Goal: Use online tool/utility: Utilize a website feature to perform a specific function

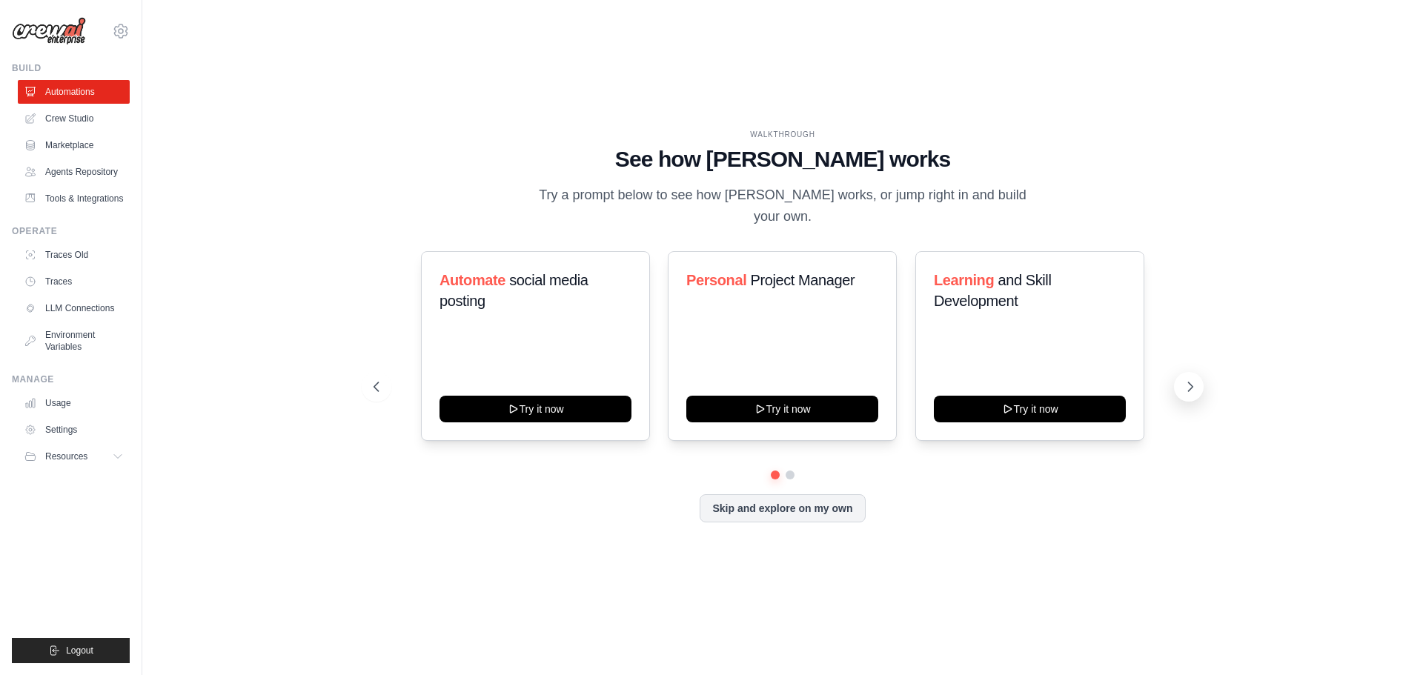
click at [1181, 374] on button at bounding box center [1189, 387] width 30 height 30
click at [370, 379] on icon at bounding box center [375, 386] width 15 height 15
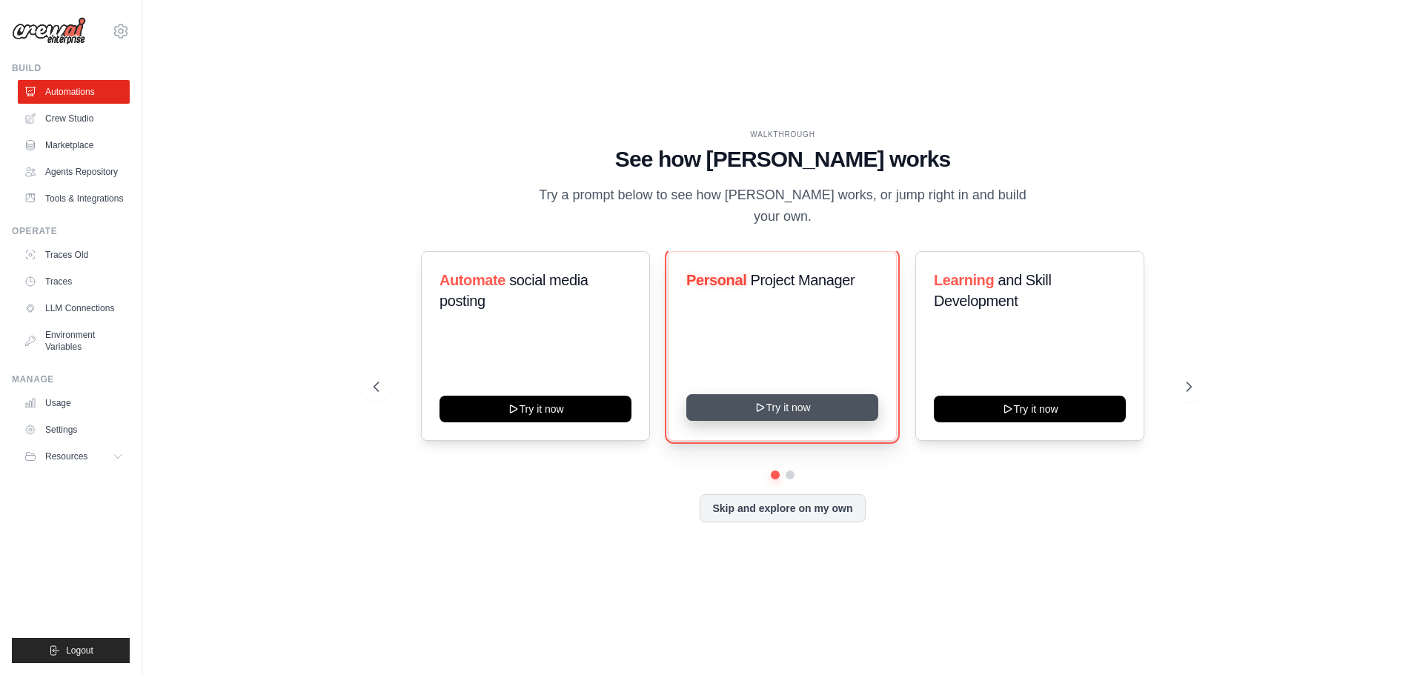
click at [799, 394] on button "Try it now" at bounding box center [782, 407] width 192 height 27
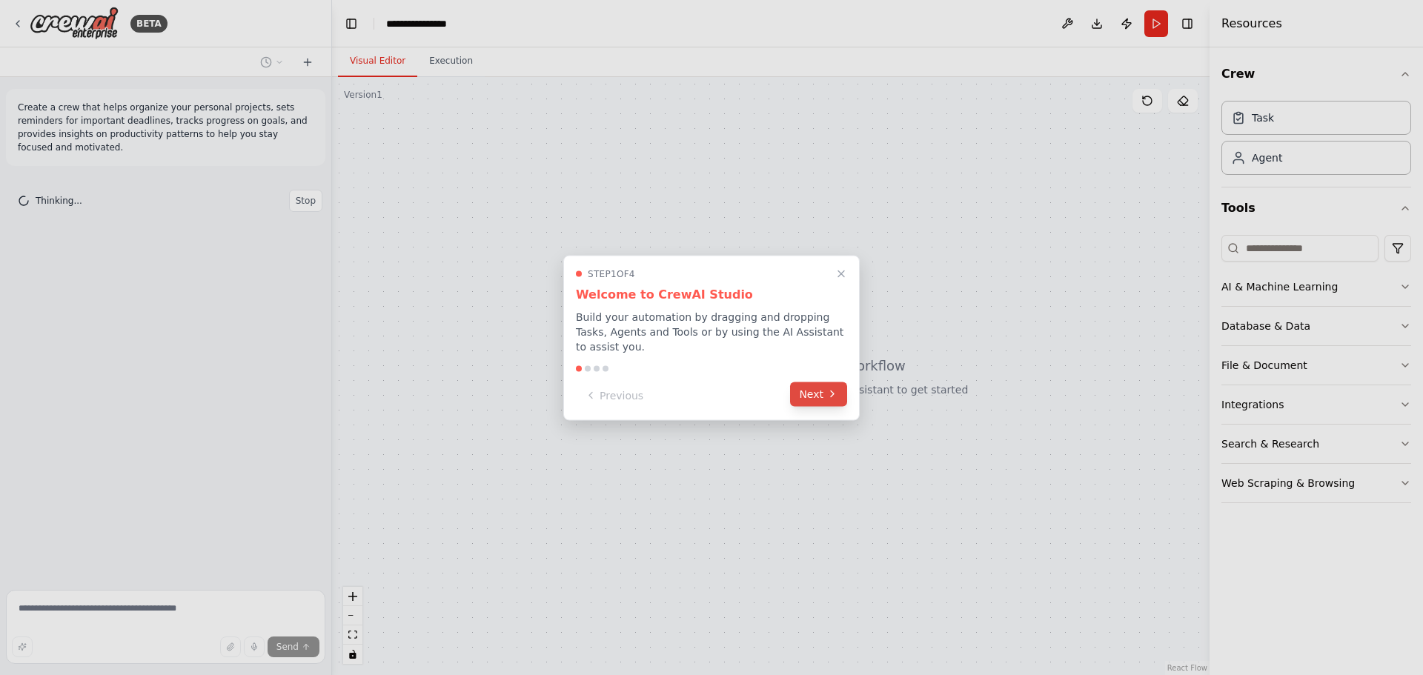
click at [821, 382] on button "Next" at bounding box center [818, 394] width 57 height 24
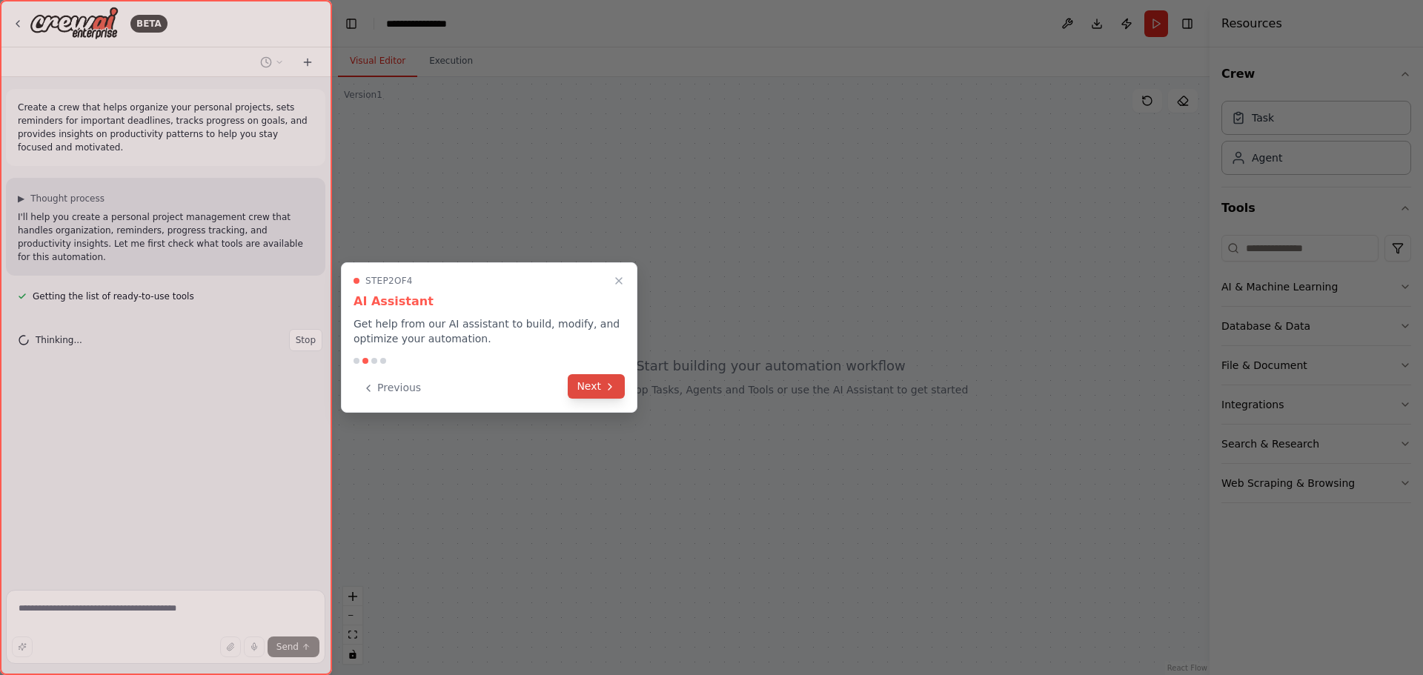
click at [588, 376] on button "Next" at bounding box center [596, 386] width 57 height 24
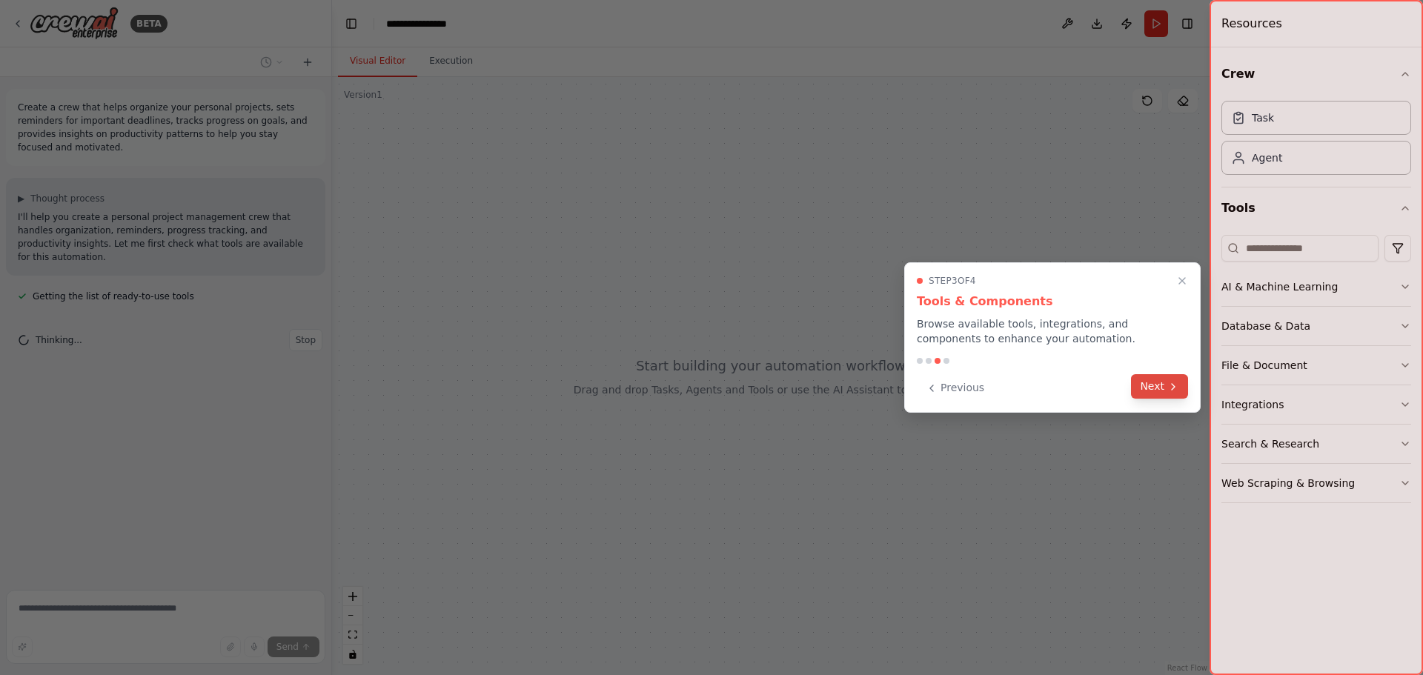
click at [1162, 390] on button "Next" at bounding box center [1159, 386] width 57 height 24
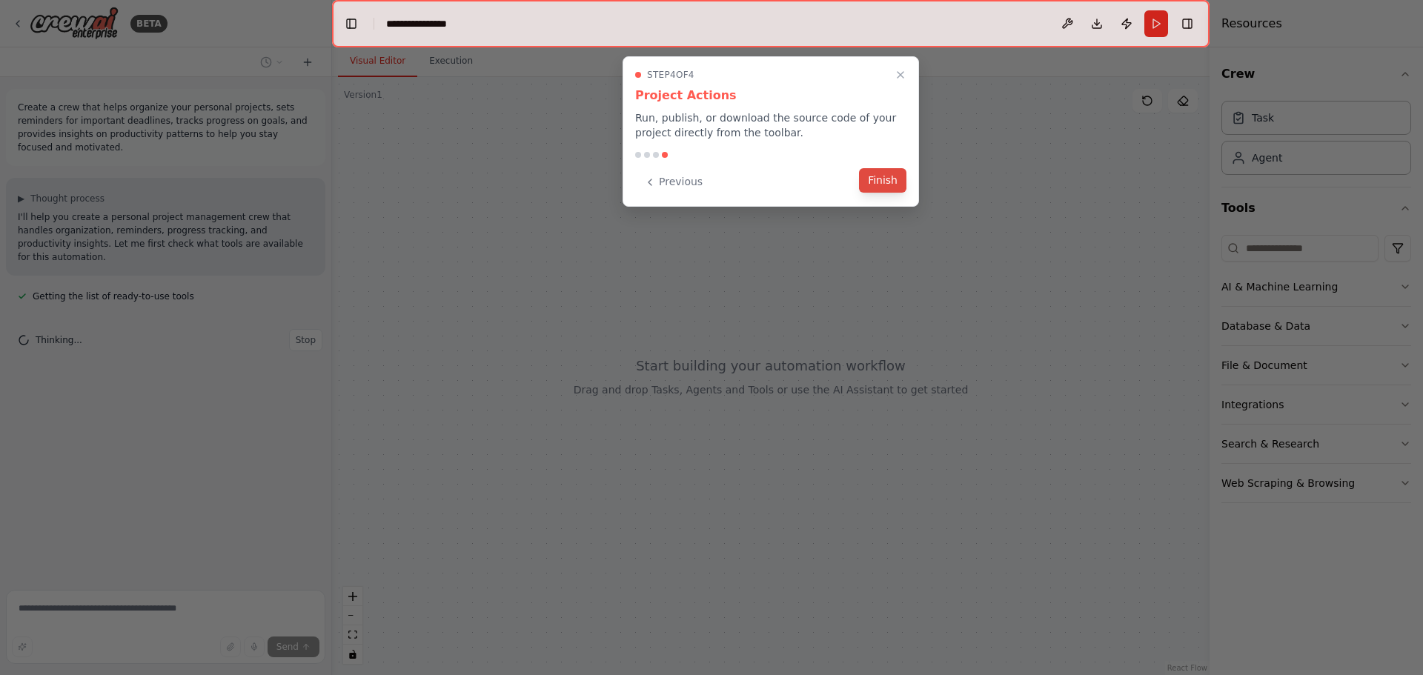
click at [886, 183] on button "Finish" at bounding box center [882, 180] width 47 height 24
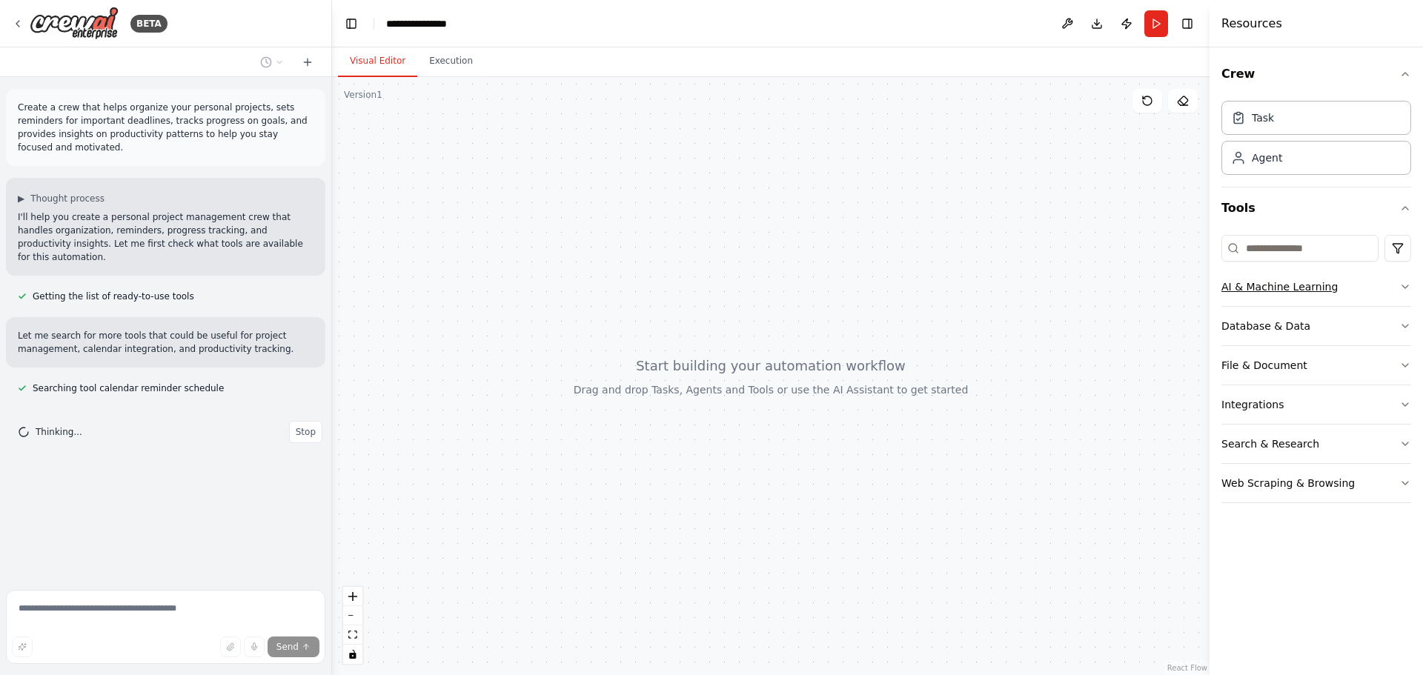
click at [1287, 279] on div "AI & Machine Learning" at bounding box center [1279, 286] width 116 height 15
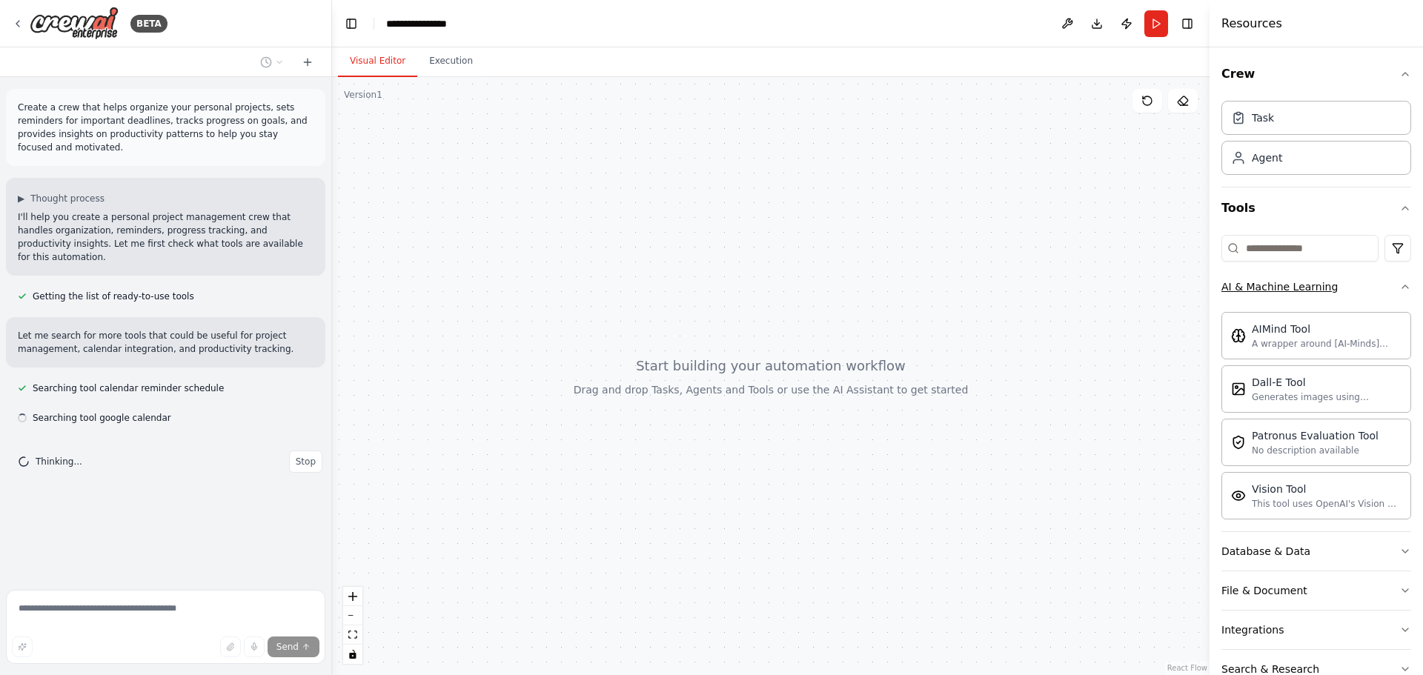
click at [1287, 279] on div "AI & Machine Learning" at bounding box center [1279, 286] width 116 height 15
